Goal: Information Seeking & Learning: Understand process/instructions

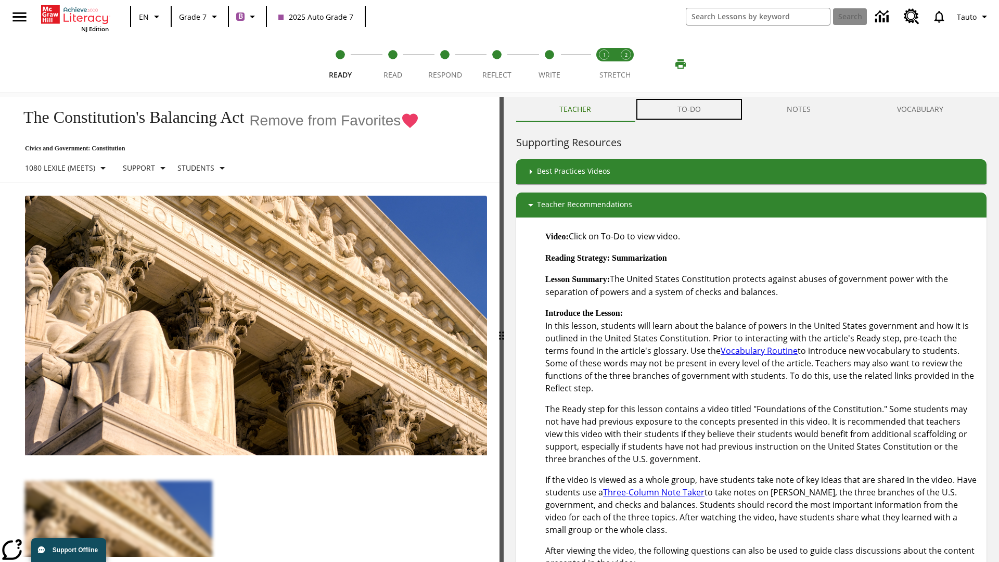
click at [690, 109] on button "TO-DO" at bounding box center [689, 109] width 110 height 25
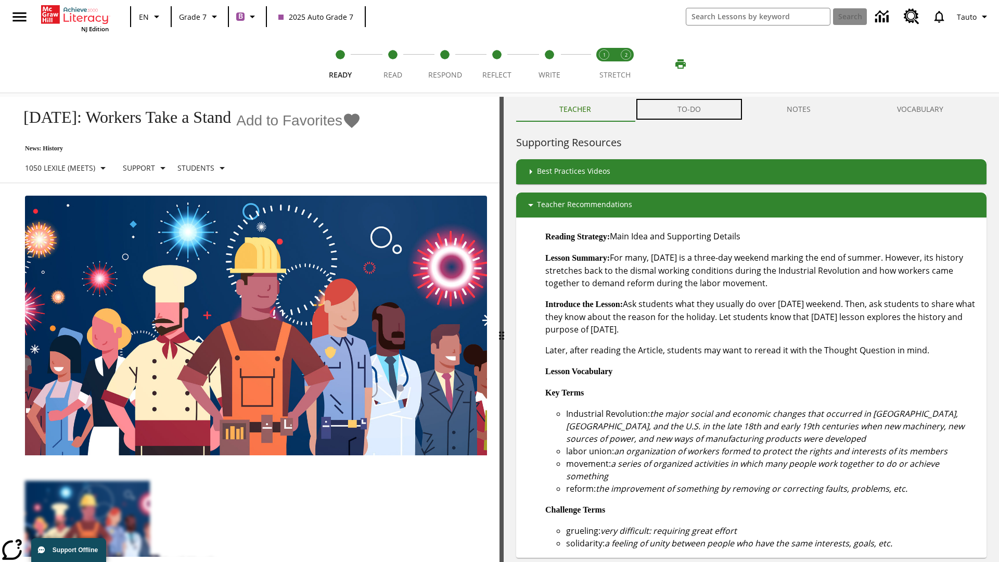
click at [690, 109] on button "TO-DO" at bounding box center [689, 109] width 110 height 25
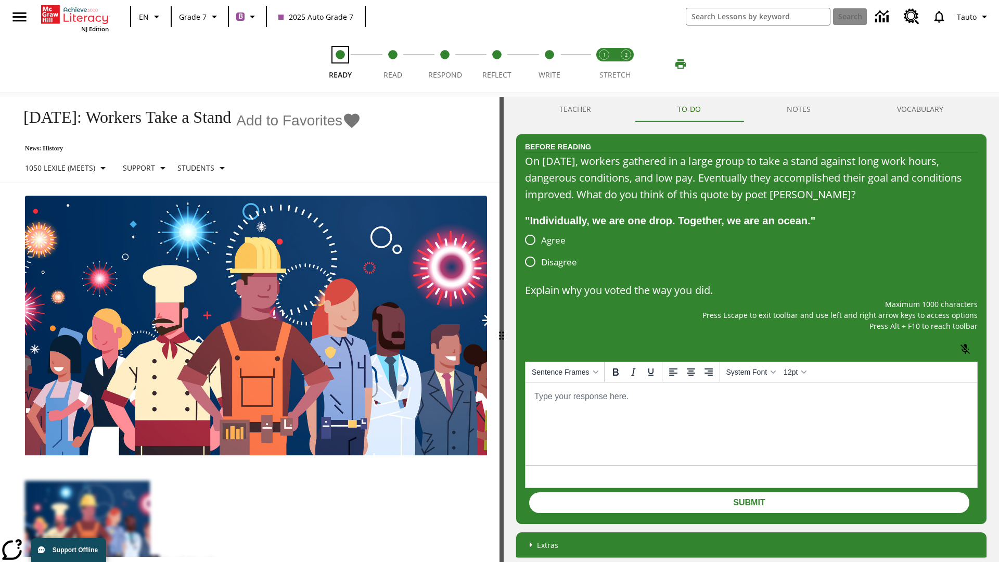
click at [340, 64] on span "Ready" at bounding box center [340, 70] width 23 height 19
click at [392, 64] on span "Read" at bounding box center [393, 70] width 19 height 19
